Goal: Task Accomplishment & Management: Complete application form

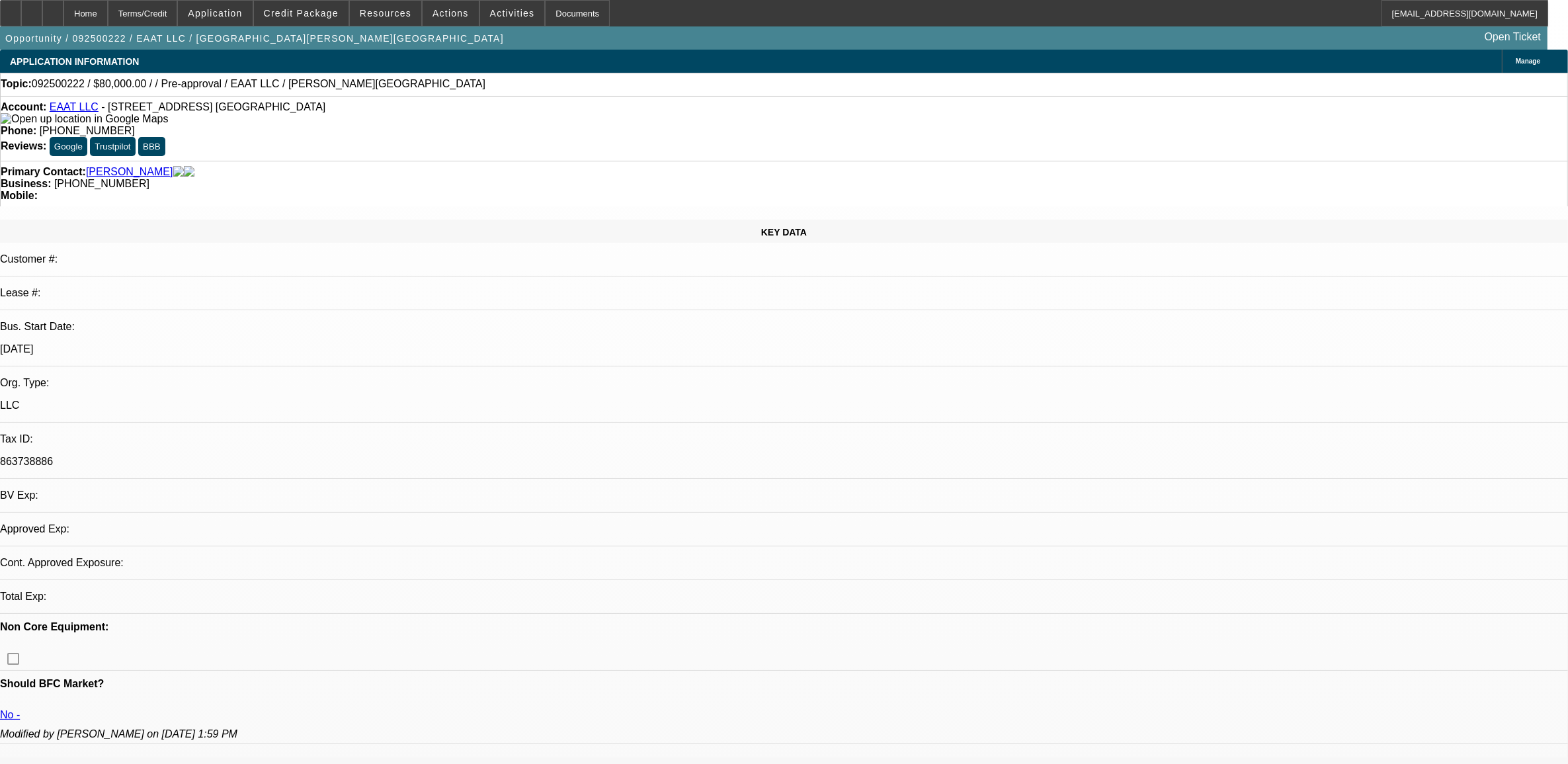
select select "0"
select select "2"
select select "0.1"
select select "4"
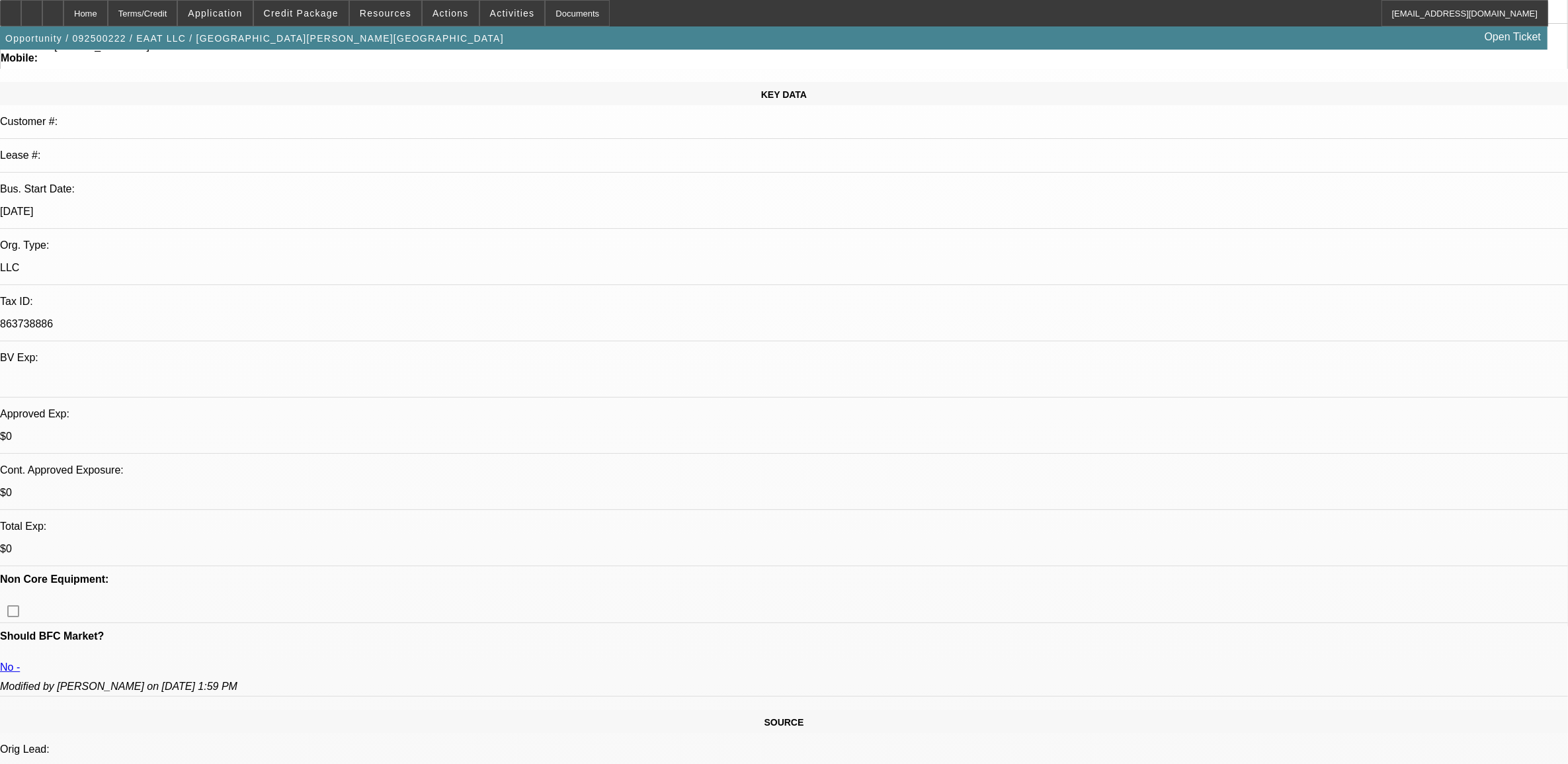
scroll to position [165, 0]
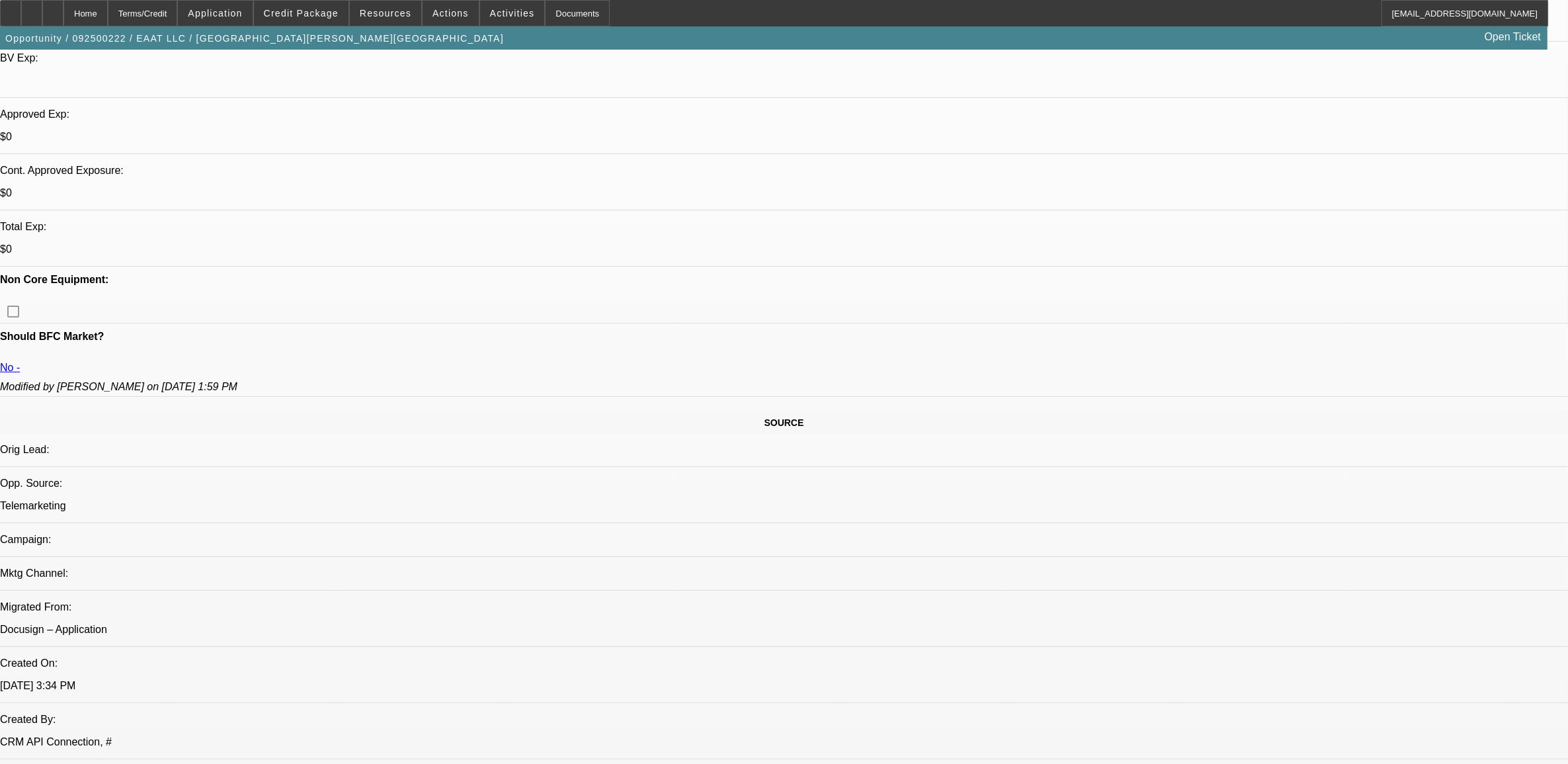
scroll to position [414, 0]
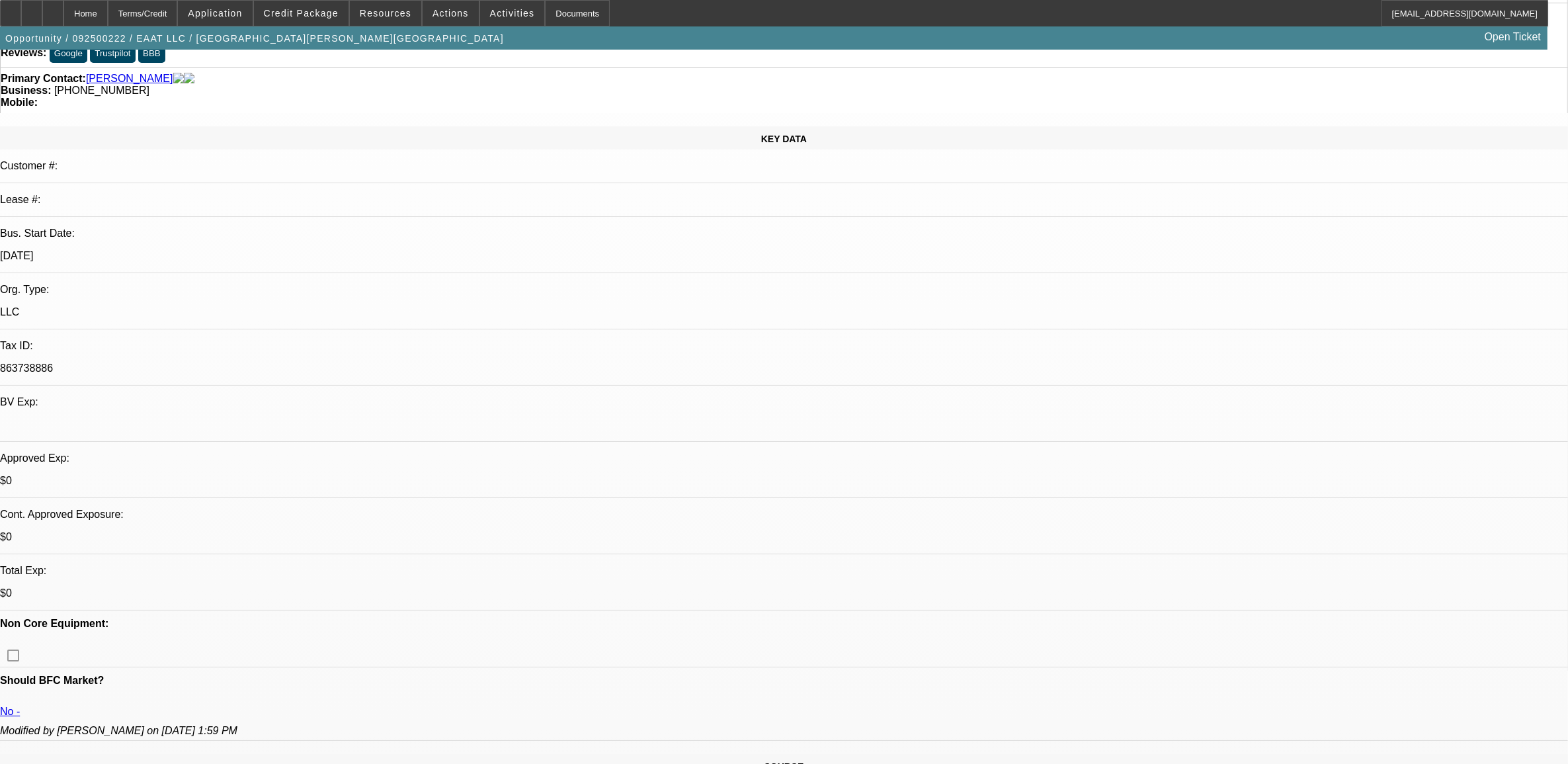
scroll to position [83, 0]
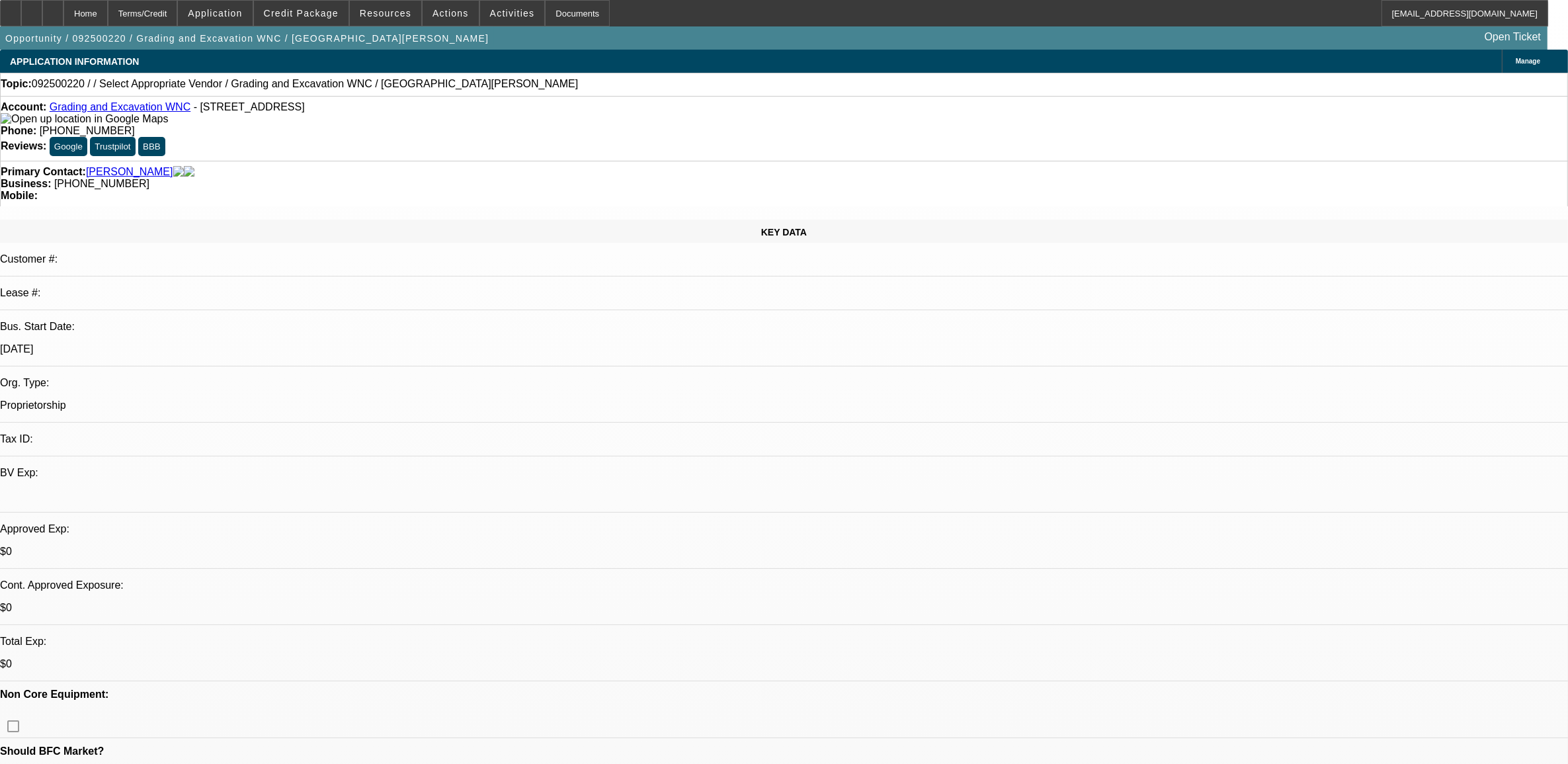
select select "0"
select select "2"
select select "0.1"
select select "4"
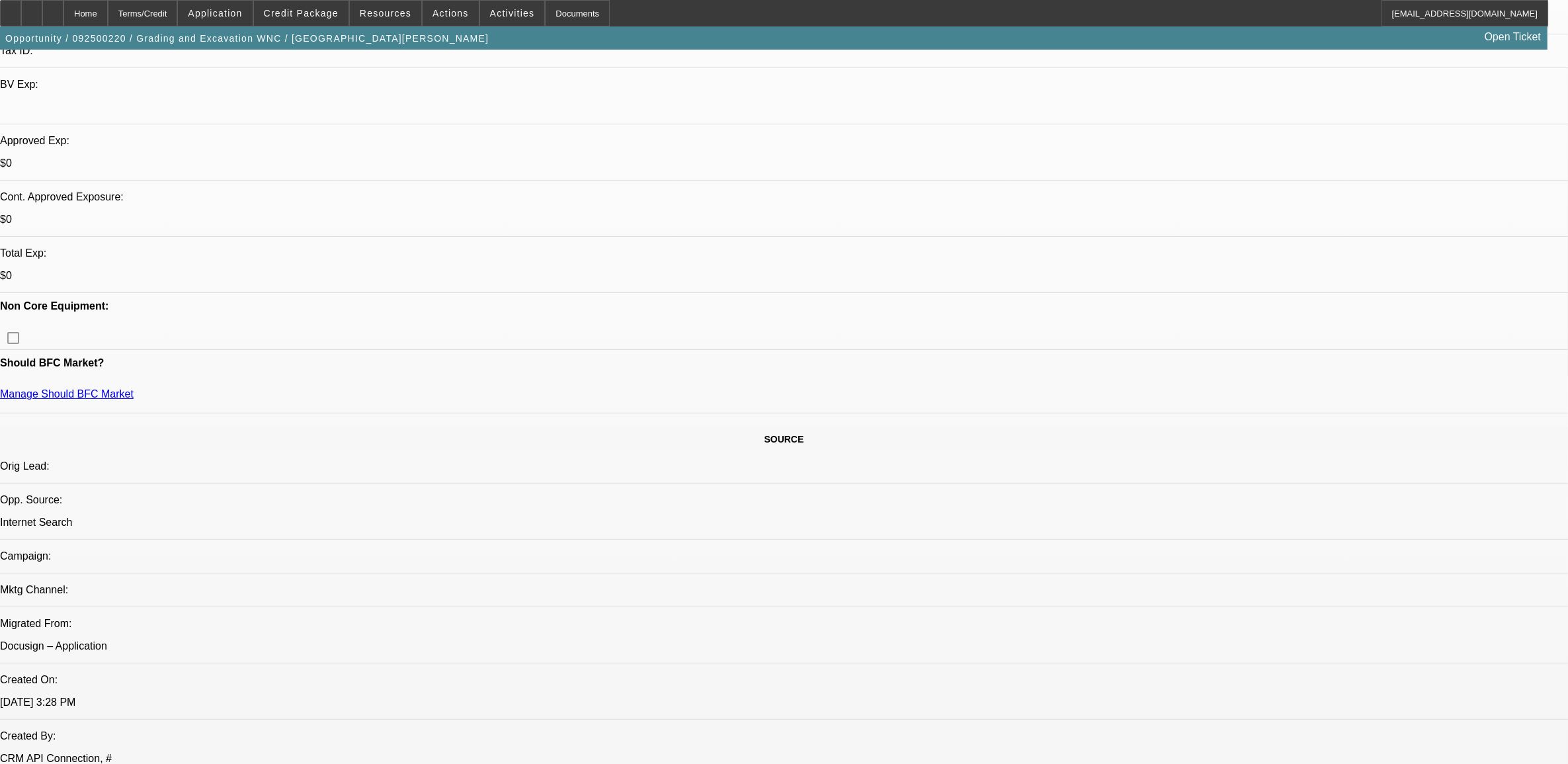
scroll to position [165, 0]
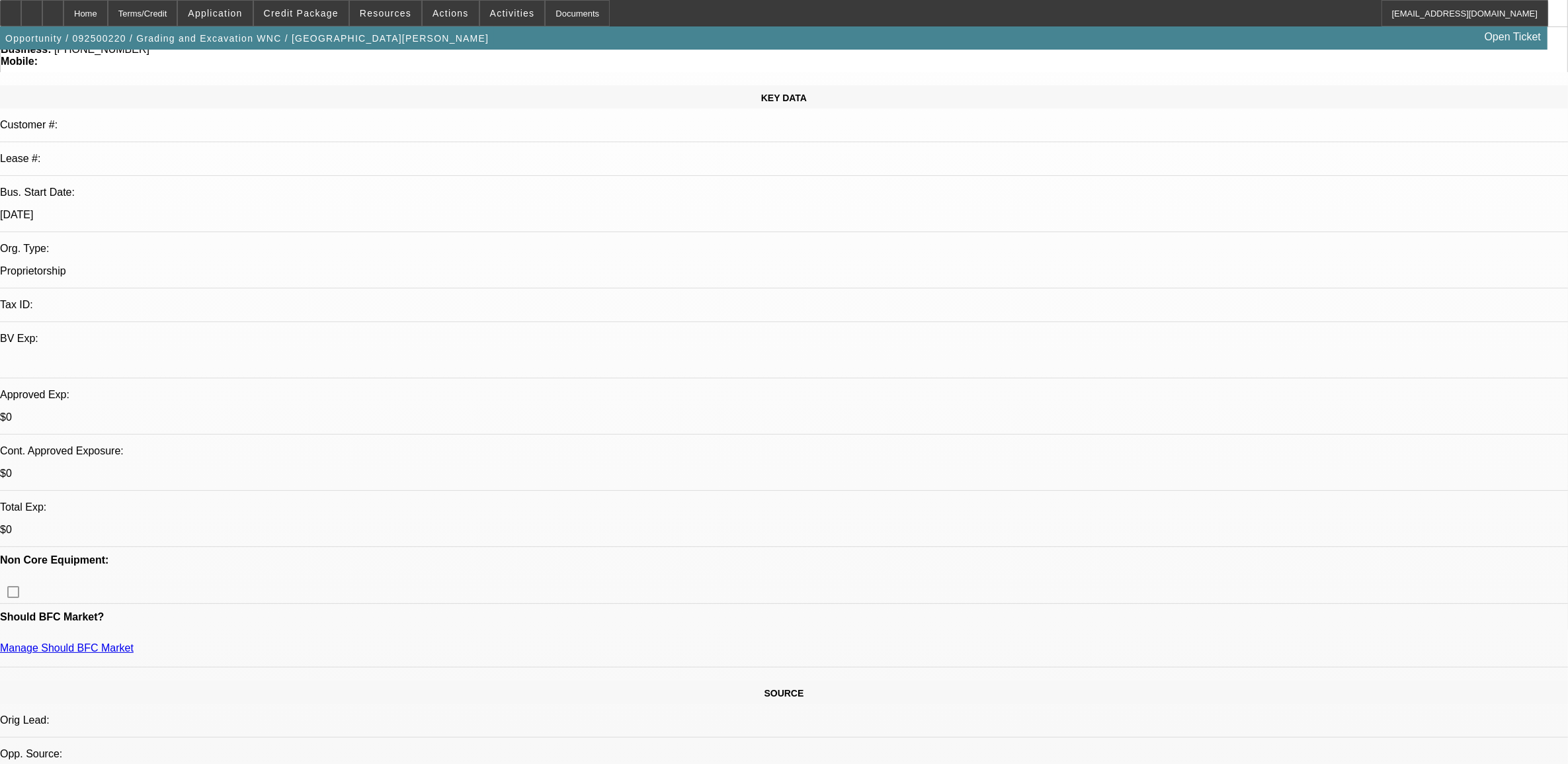
scroll to position [0, 0]
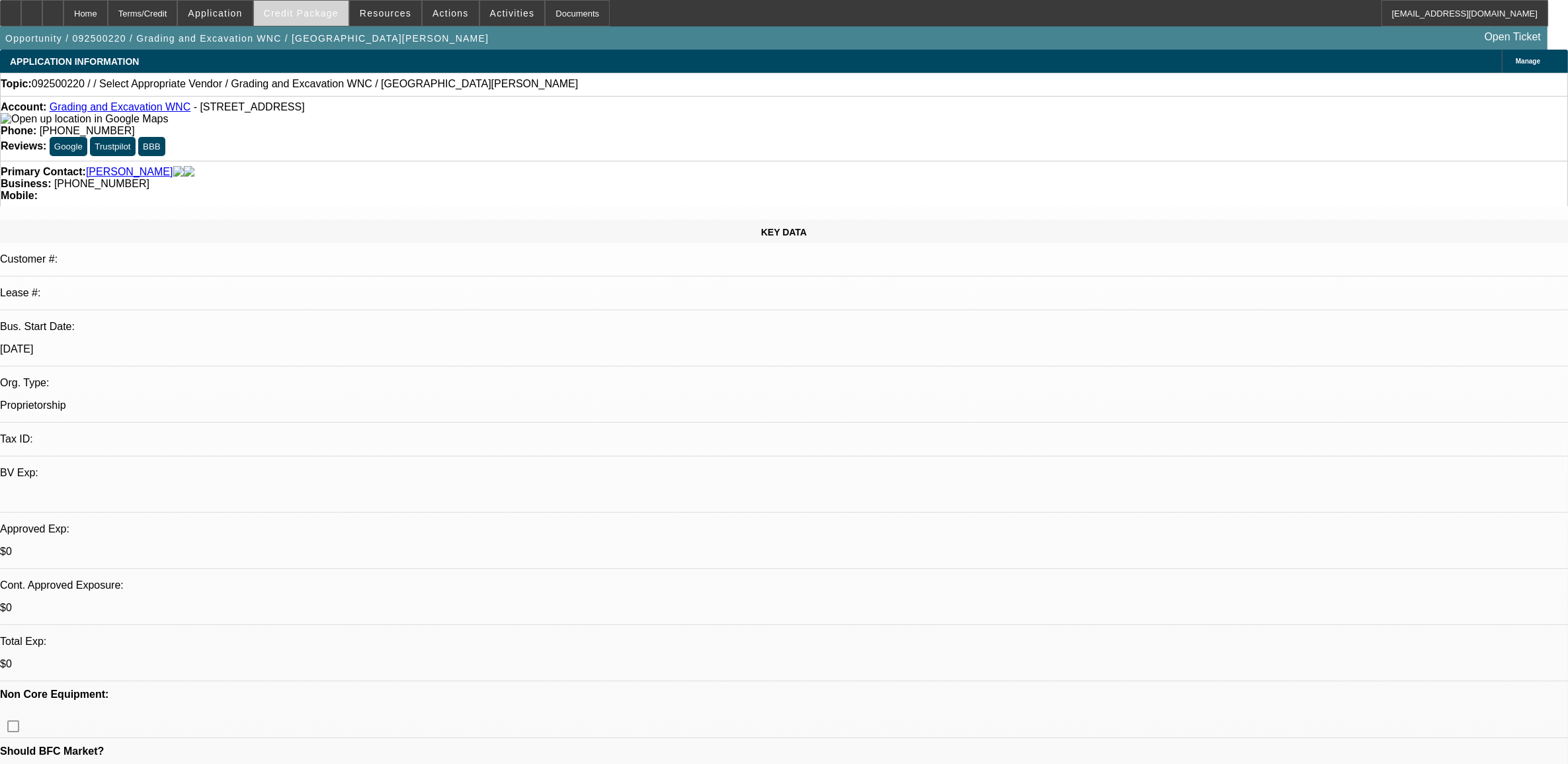
click at [328, 22] on span at bounding box center [301, 13] width 94 height 32
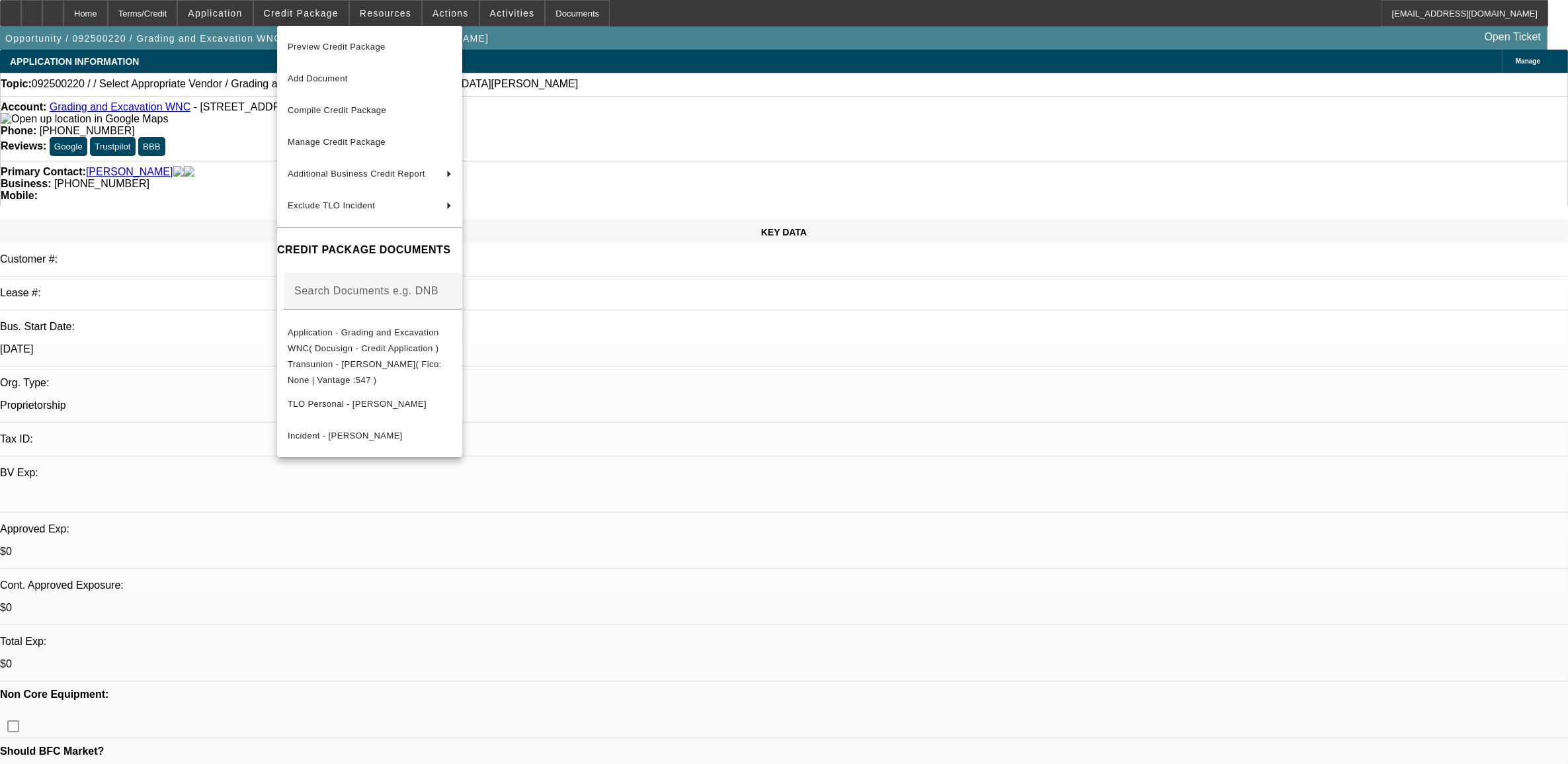
click at [225, 9] on div at bounding box center [784, 382] width 1568 height 764
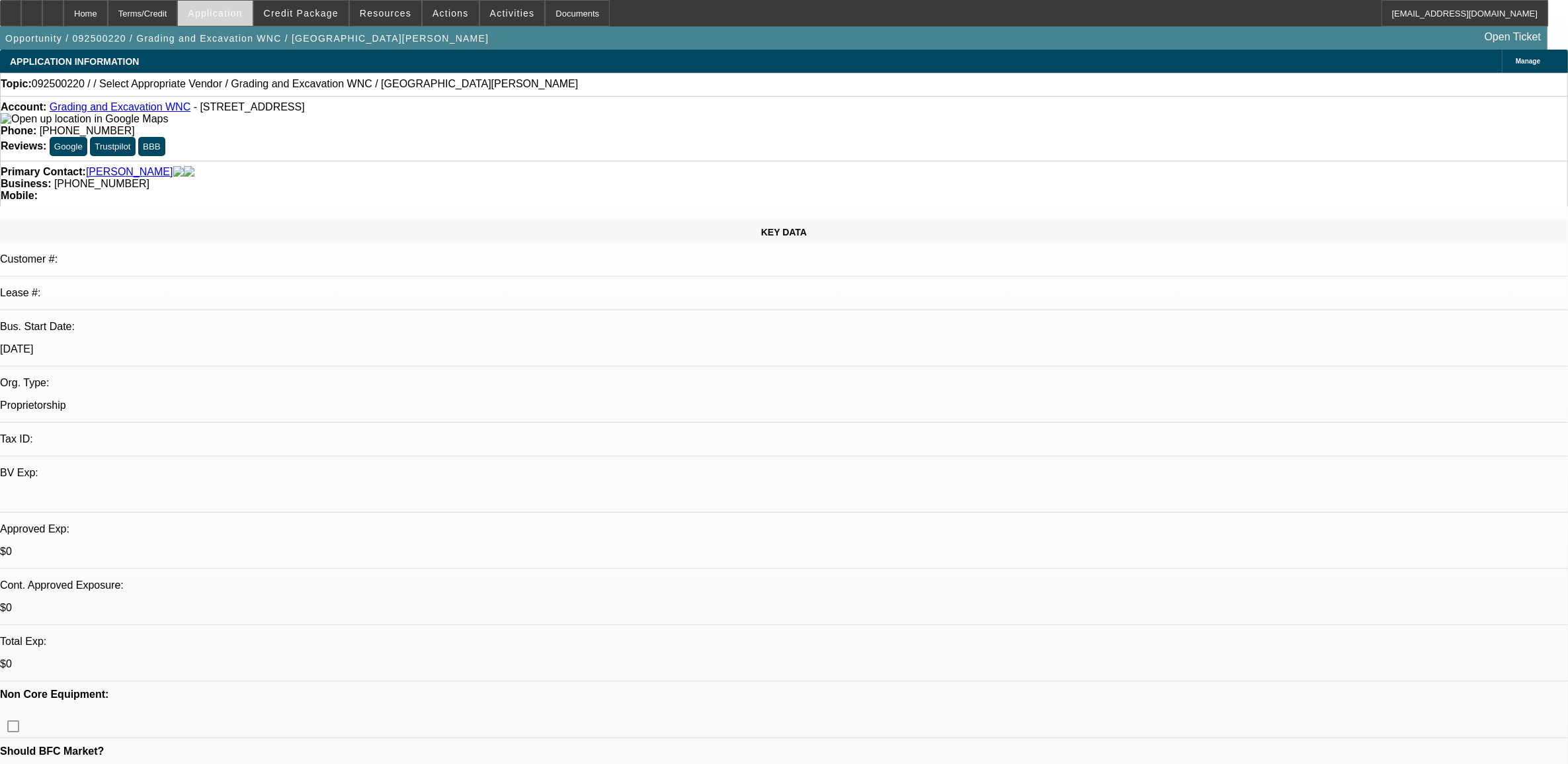
click at [233, 8] on span "Application" at bounding box center [215, 13] width 54 height 10
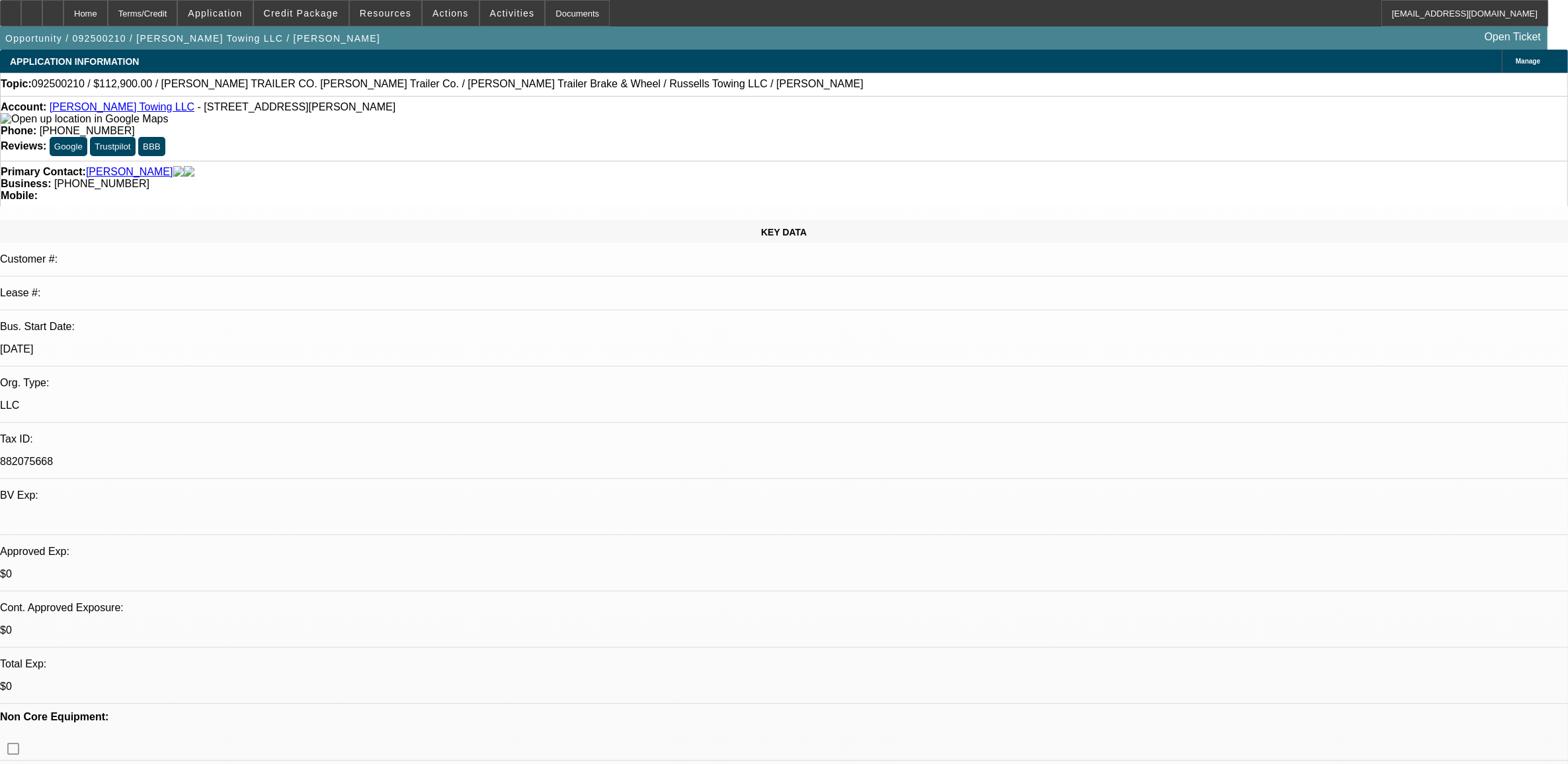
select select "0"
select select "3"
select select "0"
select select "6"
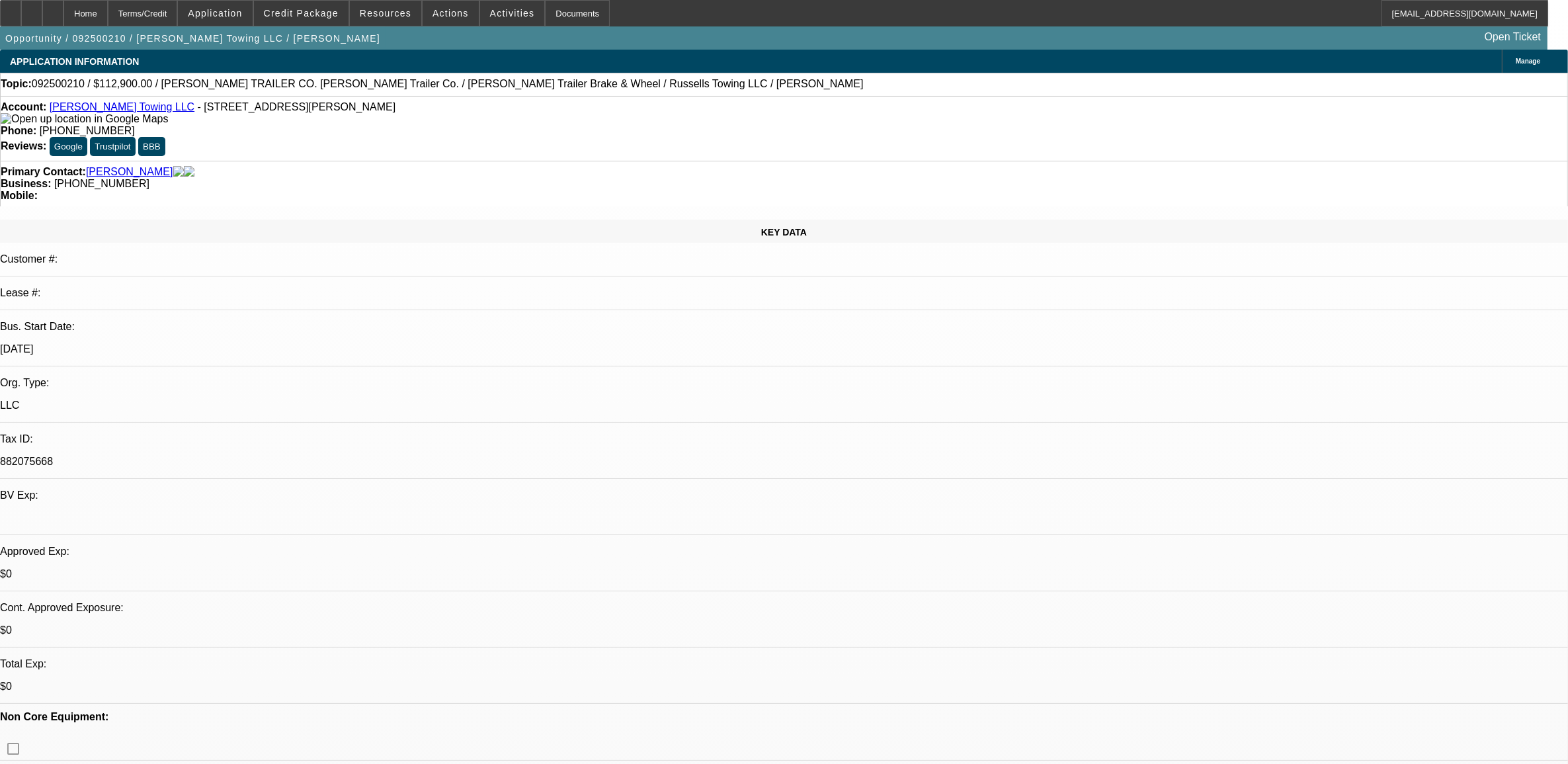
select select "0"
select select "3"
select select "0"
select select "6"
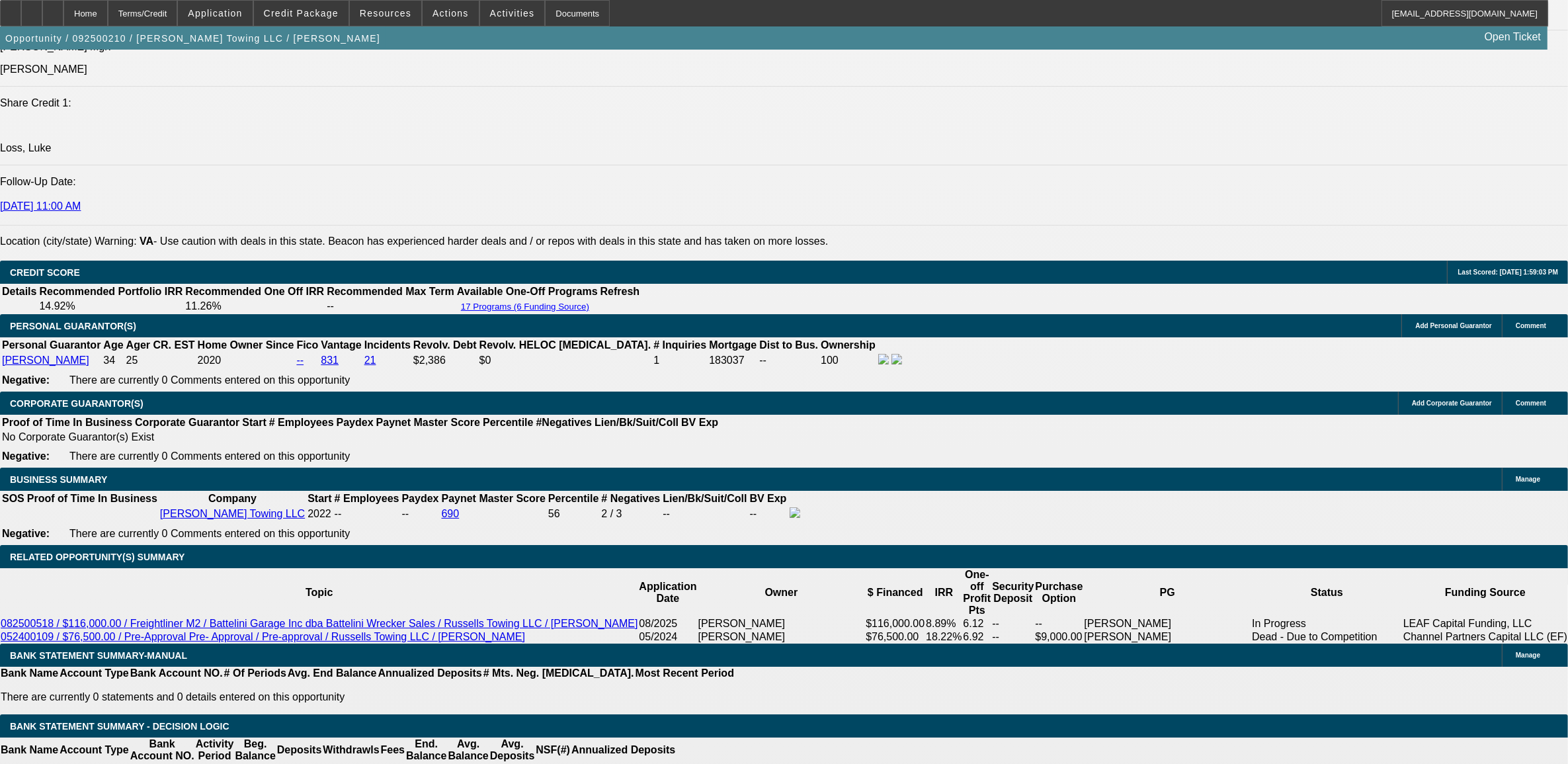
scroll to position [1737, 0]
